Goal: Book appointment/travel/reservation

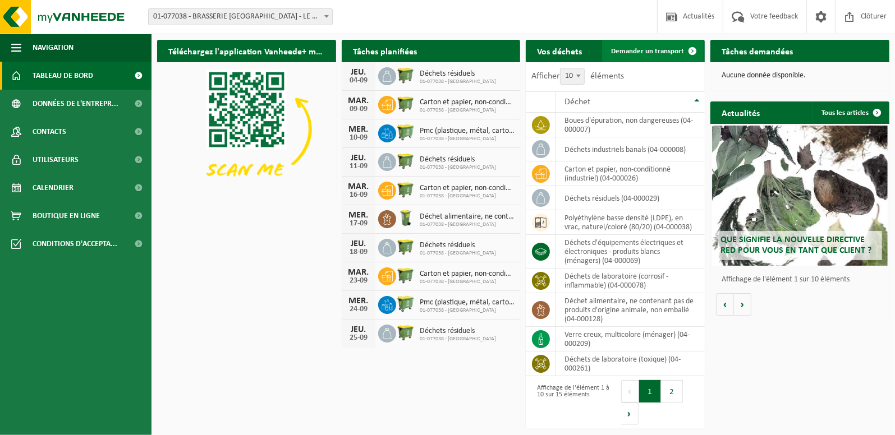
click at [641, 44] on link "Demander un transport" at bounding box center [653, 51] width 102 height 22
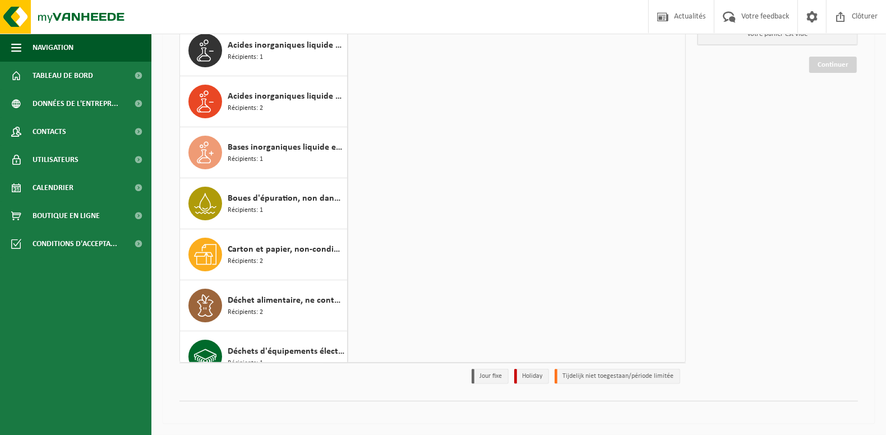
scroll to position [281, 0]
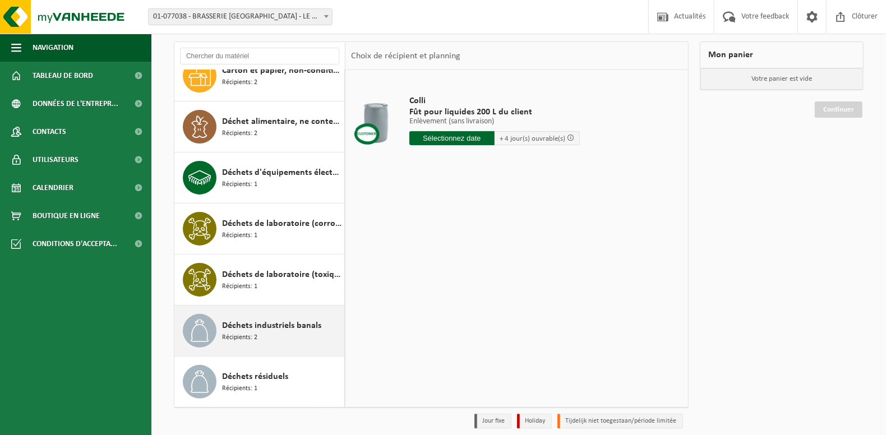
scroll to position [375, 0]
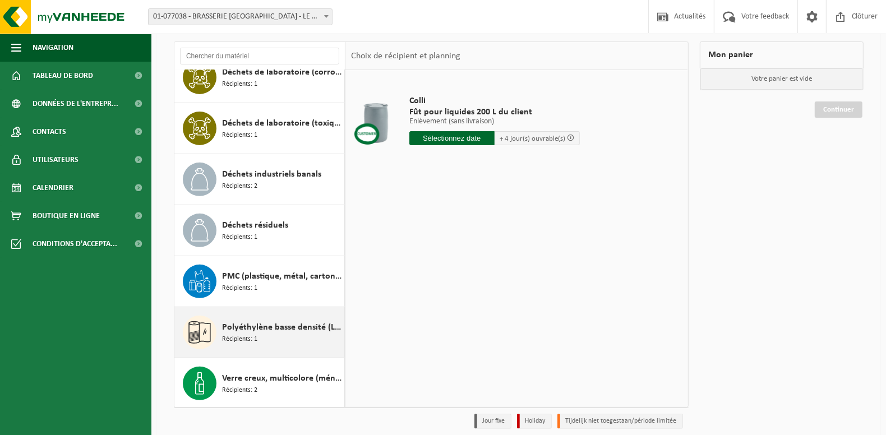
click at [252, 326] on span "Polyéthylène basse densité (LDPE), en vrac, naturel/coloré (80/20)" at bounding box center [282, 327] width 120 height 13
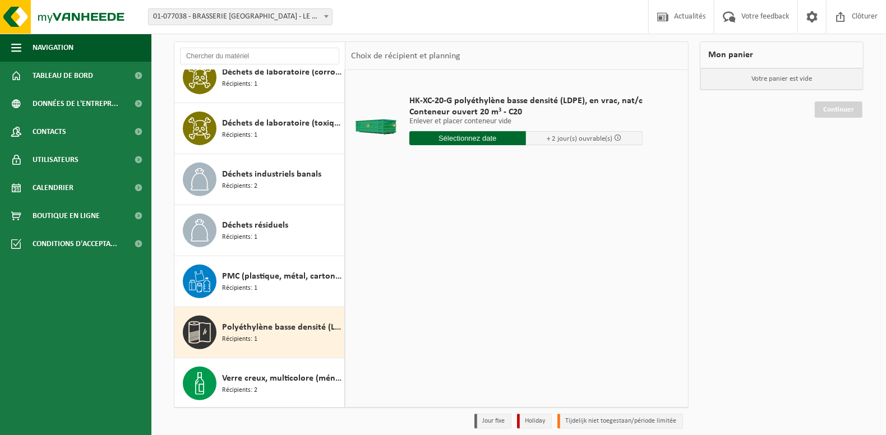
click at [471, 139] on input "text" at bounding box center [468, 138] width 117 height 14
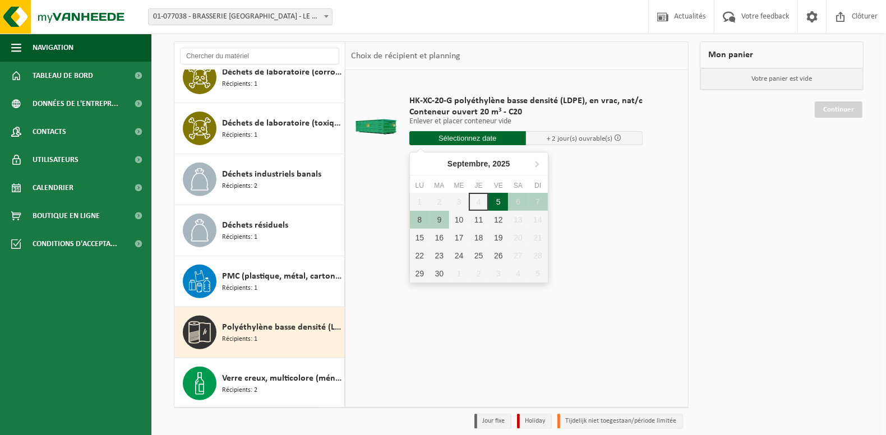
click at [501, 199] on div "5" at bounding box center [499, 202] width 20 height 18
type input "à partir de 2025-09-05"
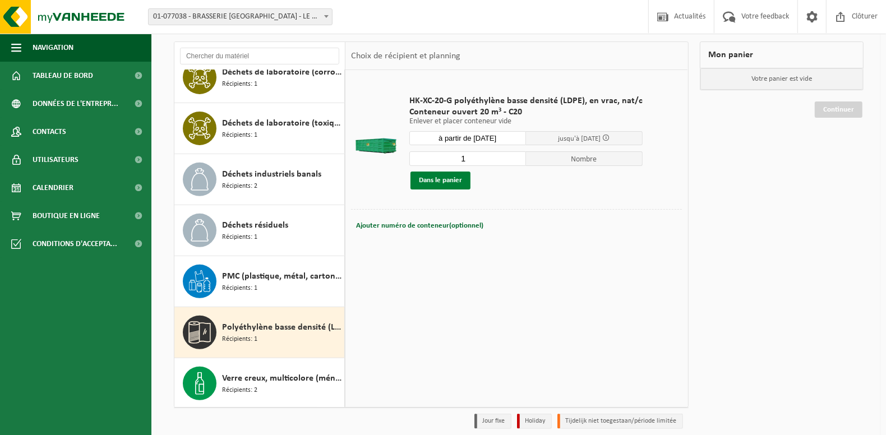
click at [450, 179] on button "Dans le panier" at bounding box center [441, 181] width 60 height 18
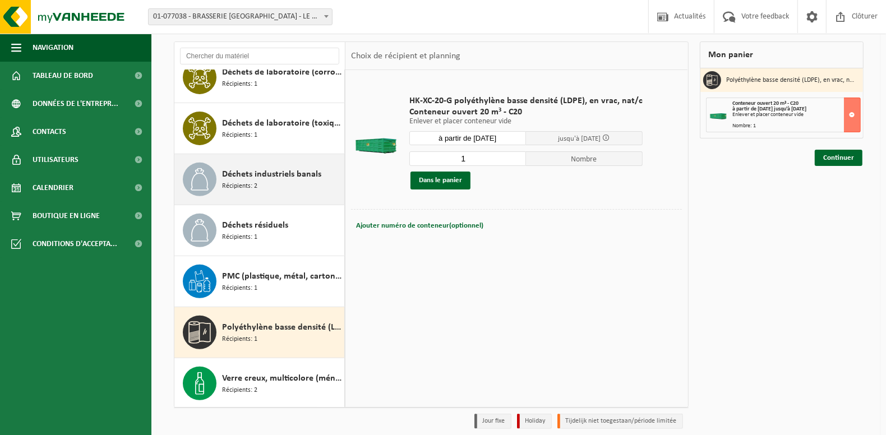
click at [259, 182] on div "Déchets industriels banals Récipients: 2" at bounding box center [282, 180] width 120 height 34
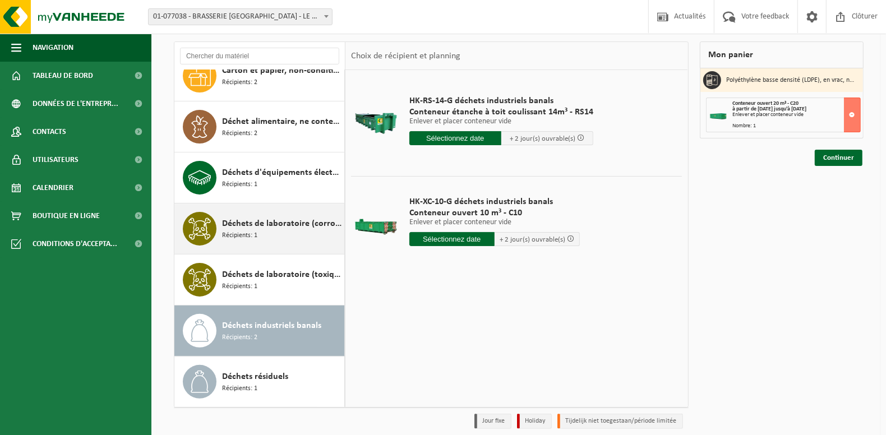
scroll to position [39, 0]
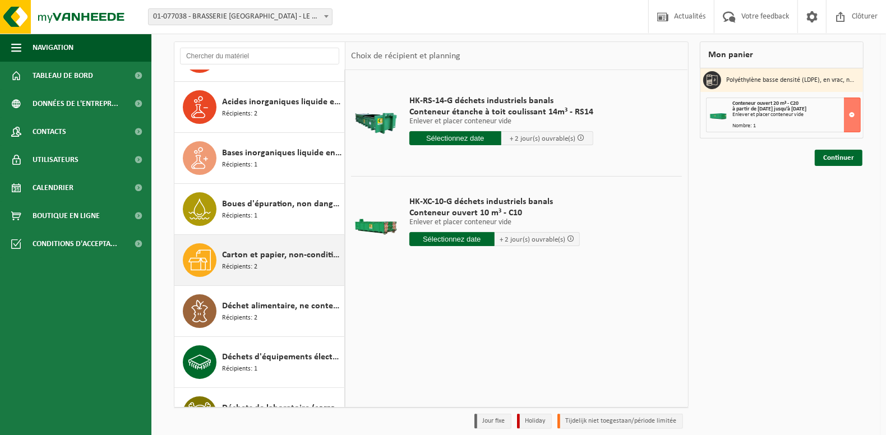
click at [278, 243] on div "Carton et papier, non-conditionné (industriel) Récipients: 2" at bounding box center [282, 260] width 120 height 34
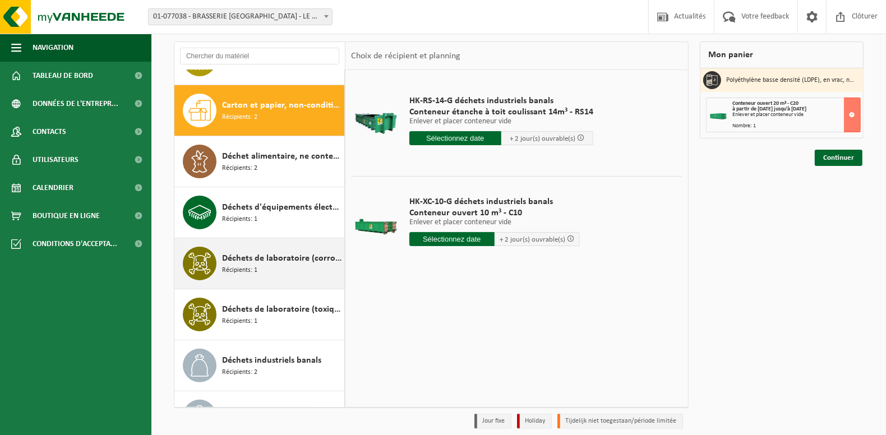
scroll to position [204, 0]
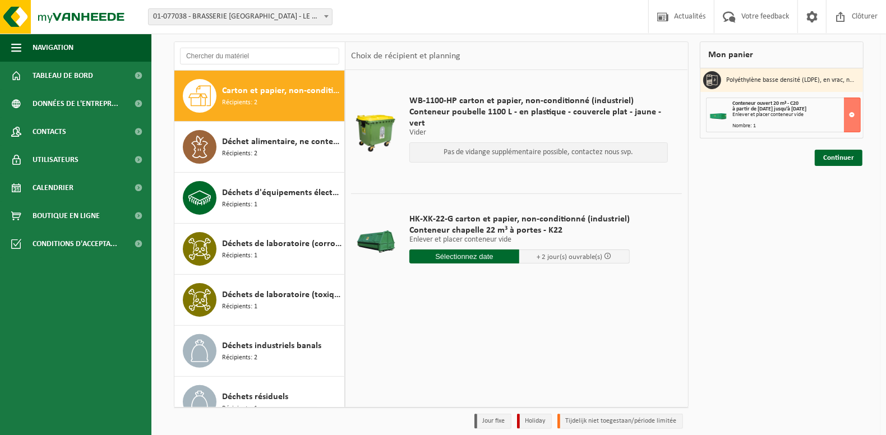
click at [452, 258] on input "text" at bounding box center [465, 257] width 111 height 14
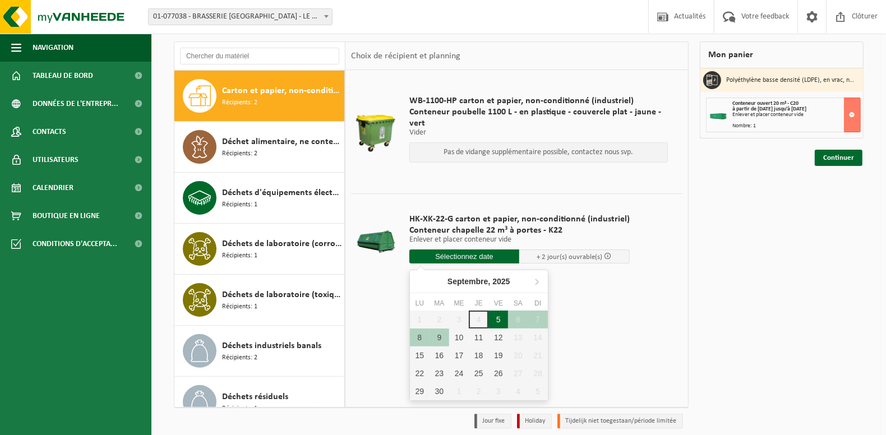
click at [498, 318] on div "5" at bounding box center [499, 320] width 20 height 18
type input "à partir de 2025-09-05"
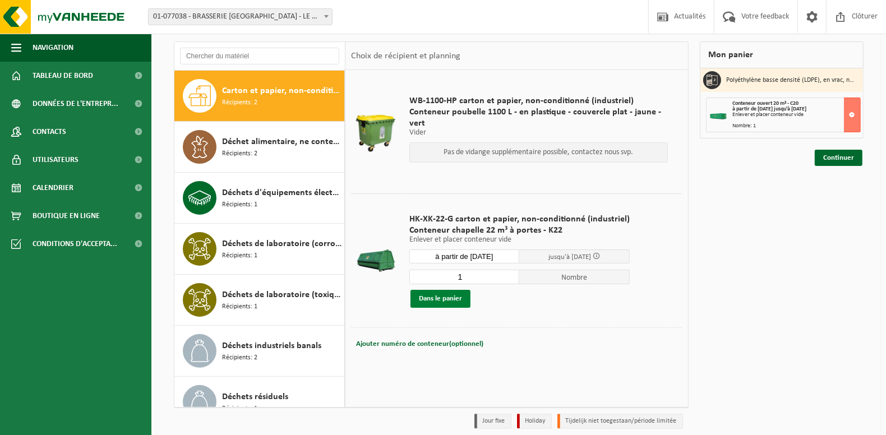
click at [445, 296] on button "Dans le panier" at bounding box center [441, 299] width 60 height 18
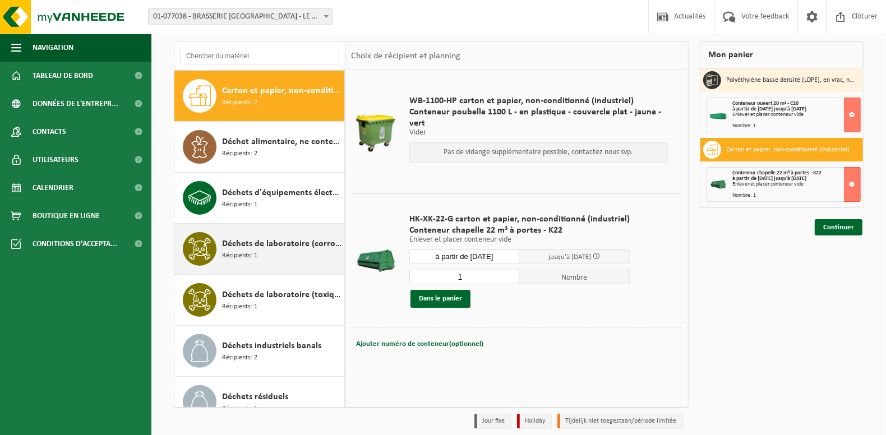
scroll to position [375, 0]
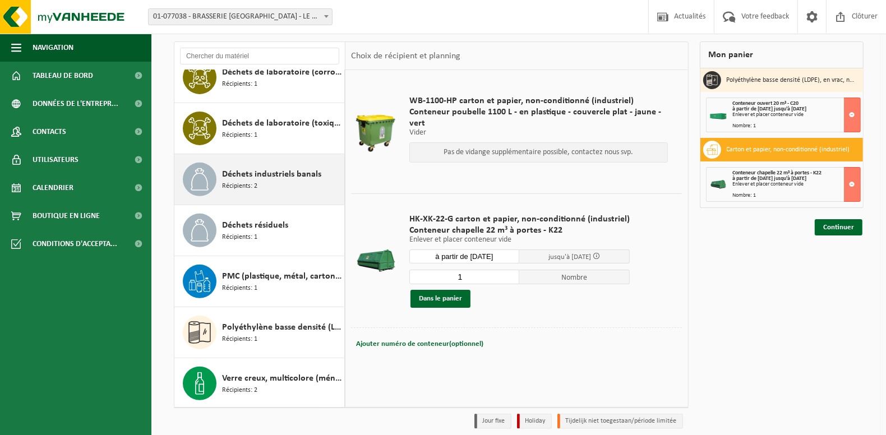
click at [277, 177] on span "Déchets industriels banals" at bounding box center [271, 174] width 99 height 13
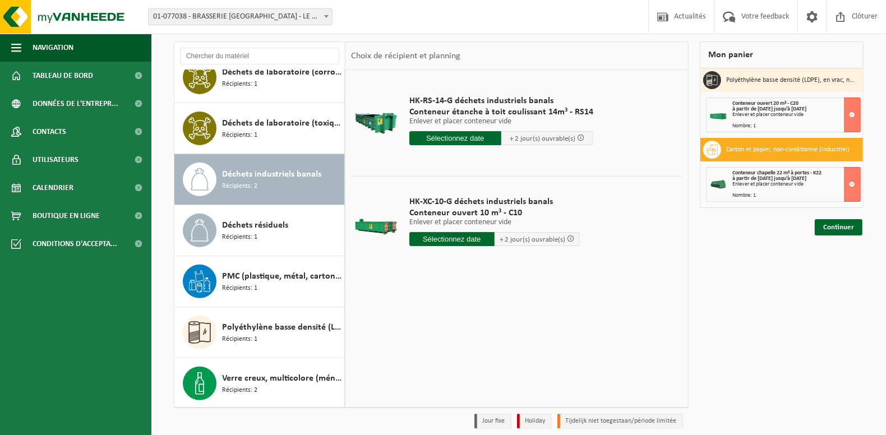
click at [450, 140] on input "text" at bounding box center [456, 138] width 92 height 14
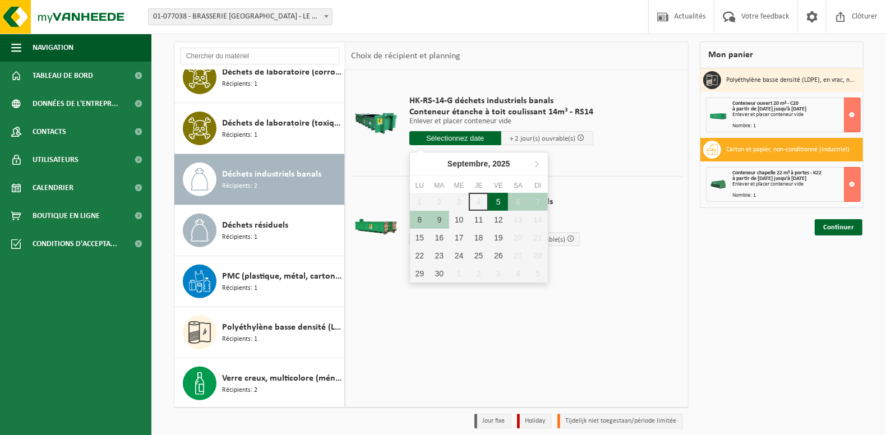
click at [497, 199] on div "5" at bounding box center [499, 202] width 20 height 18
type input "à partir de 2025-09-05"
type input "2025-09-05"
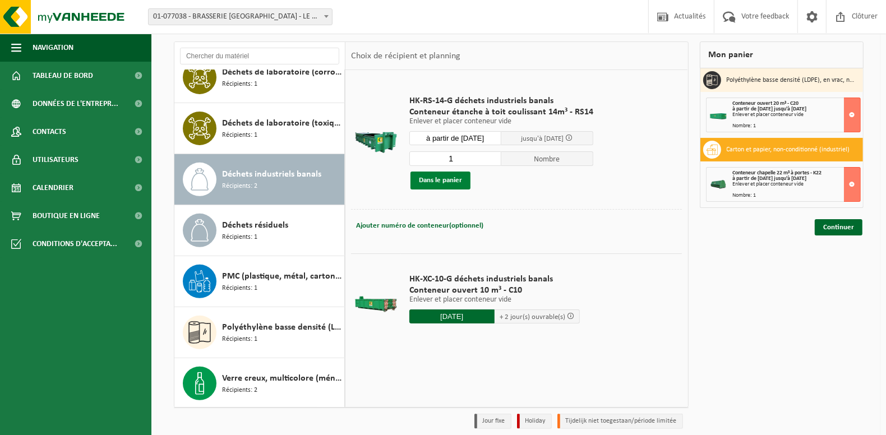
click at [449, 180] on button "Dans le panier" at bounding box center [441, 181] width 60 height 18
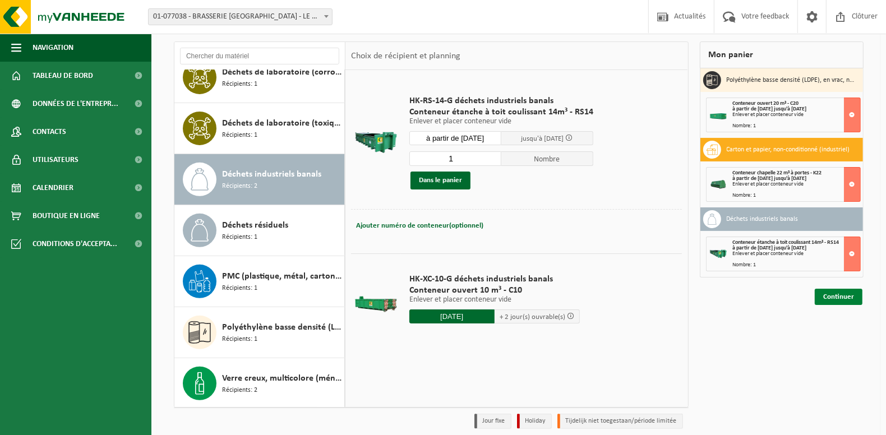
click at [829, 301] on link "Continuer" at bounding box center [839, 297] width 48 height 16
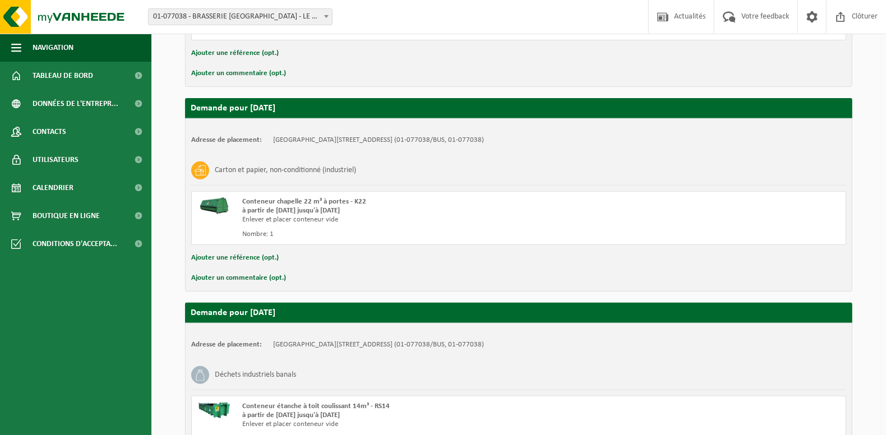
scroll to position [453, 0]
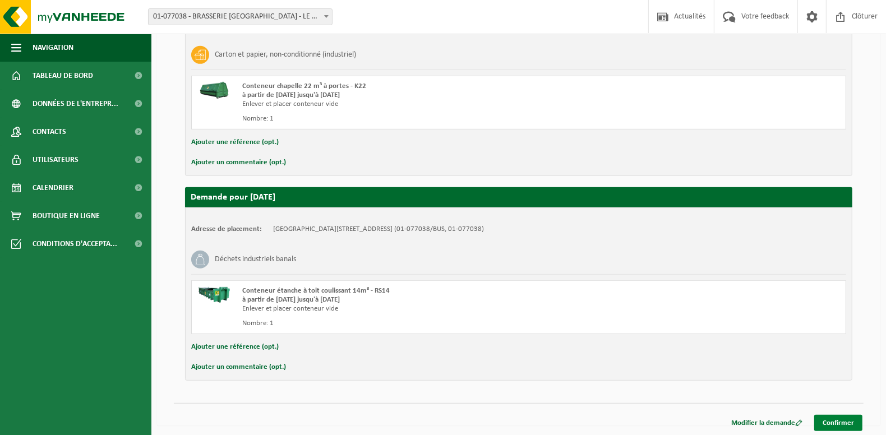
click at [842, 420] on link "Confirmer" at bounding box center [839, 423] width 48 height 16
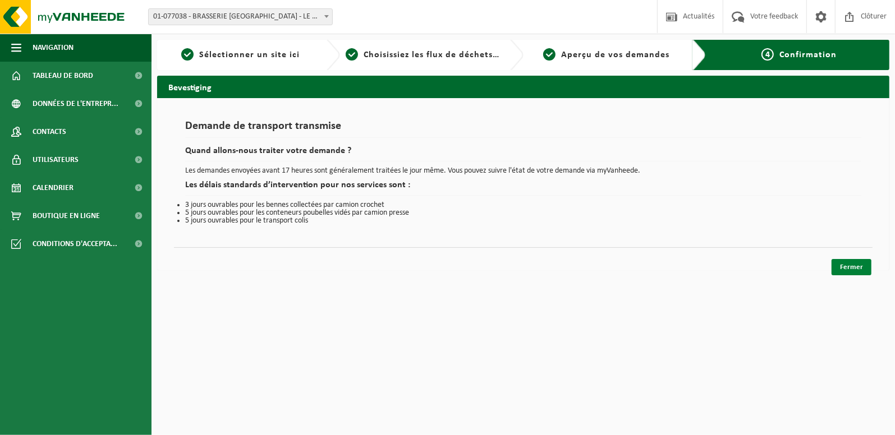
click at [843, 261] on link "Fermer" at bounding box center [851, 267] width 40 height 16
